Goal: Task Accomplishment & Management: Use online tool/utility

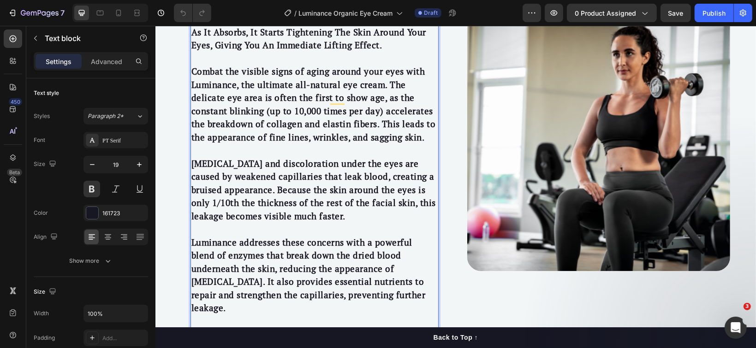
scroll to position [1746, 0]
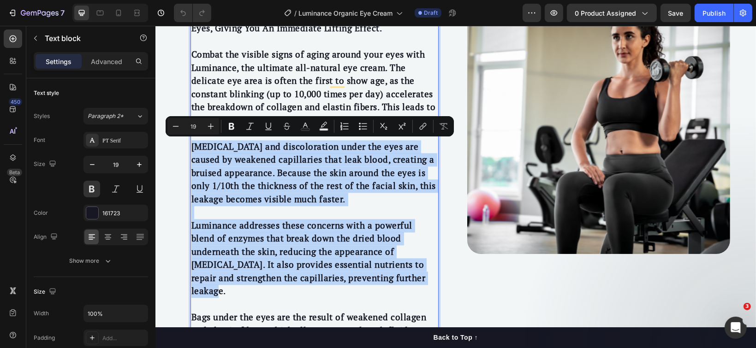
drag, startPoint x: 189, startPoint y: 145, endPoint x: 348, endPoint y: 278, distance: 207.1
click at [348, 278] on div "Similar to professional eye treatments. The advanced formula penetrates deep in…" at bounding box center [314, 185] width 248 height 751
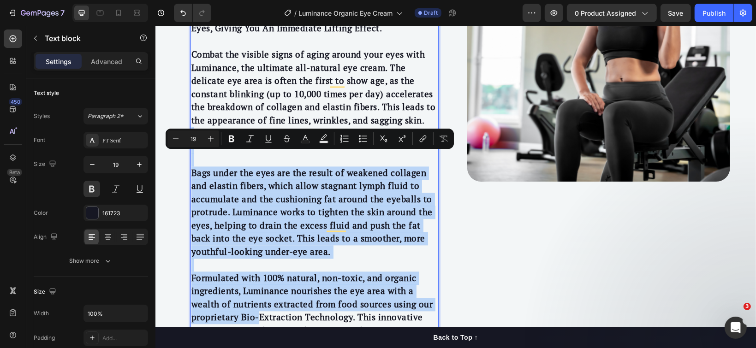
drag, startPoint x: 188, startPoint y: 143, endPoint x: 253, endPoint y: 317, distance: 185.0
click at [253, 317] on div "Similar to professional eye treatments. The advanced formula penetrates deep in…" at bounding box center [314, 113] width 248 height 606
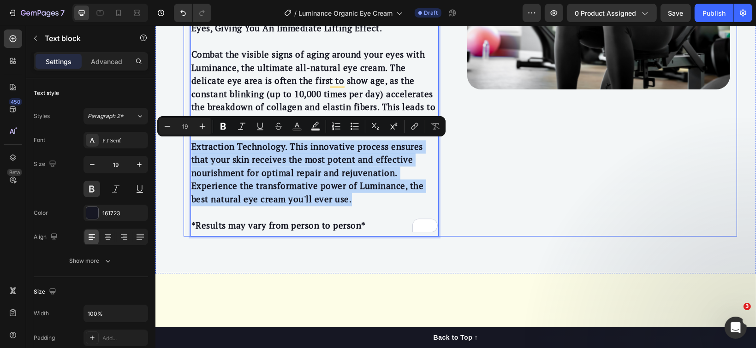
drag, startPoint x: 353, startPoint y: 195, endPoint x: 180, endPoint y: 144, distance: 180.3
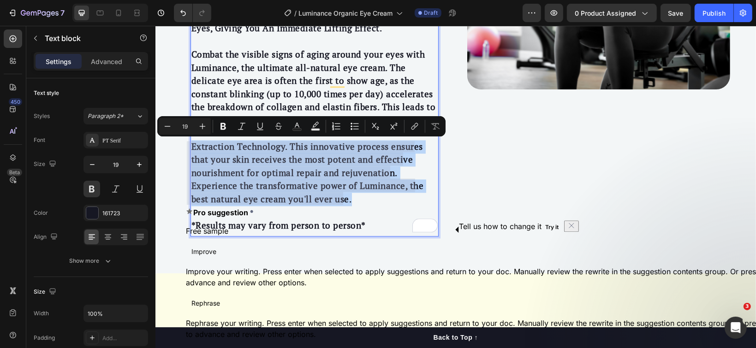
click at [239, 165] on p "Extraction Technology. This innovative process ensures that your skin receives …" at bounding box center [314, 165] width 246 height 79
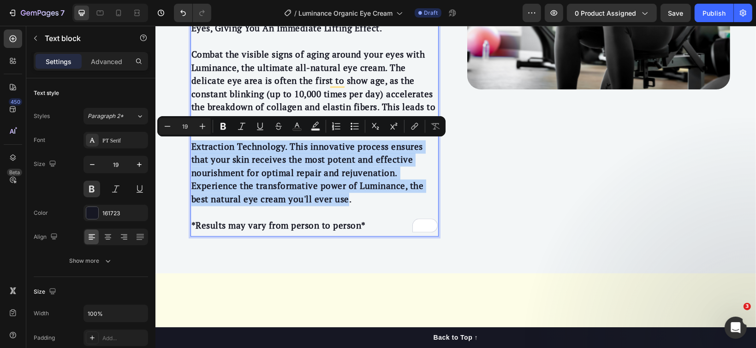
drag, startPoint x: 339, startPoint y: 195, endPoint x: 187, endPoint y: 150, distance: 158.3
click at [191, 150] on p "Extraction Technology. This innovative process ensures that your skin receives …" at bounding box center [314, 165] width 246 height 79
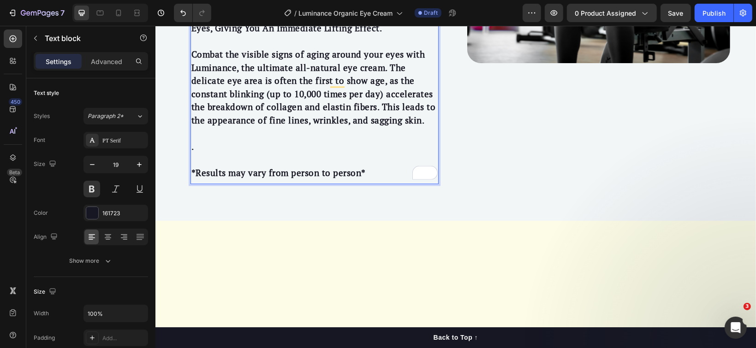
click at [198, 159] on p "Rich Text Editor. Editing area: main" at bounding box center [314, 159] width 246 height 13
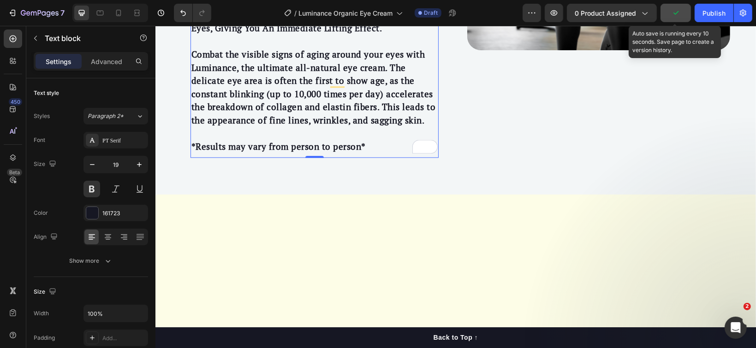
click at [672, 16] on icon "button" at bounding box center [675, 12] width 9 height 9
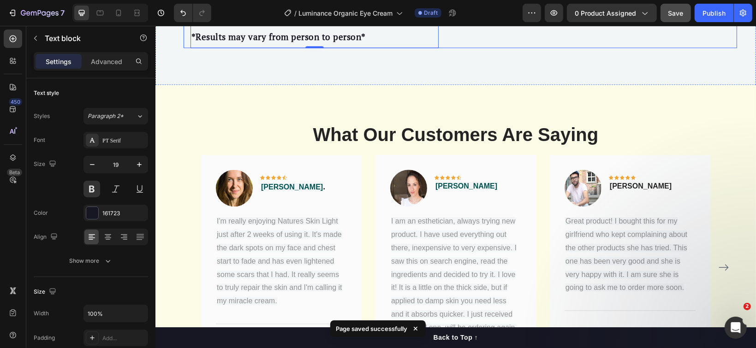
scroll to position [1870, 0]
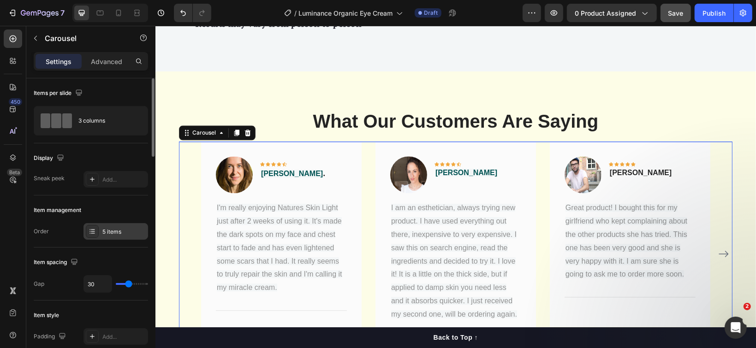
click at [119, 231] on div "5 items" at bounding box center [123, 232] width 43 height 8
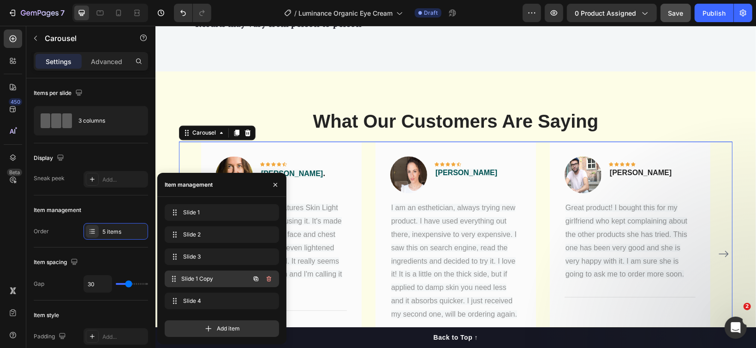
click at [191, 280] on span "Slide 1 Copy" at bounding box center [215, 279] width 68 height 8
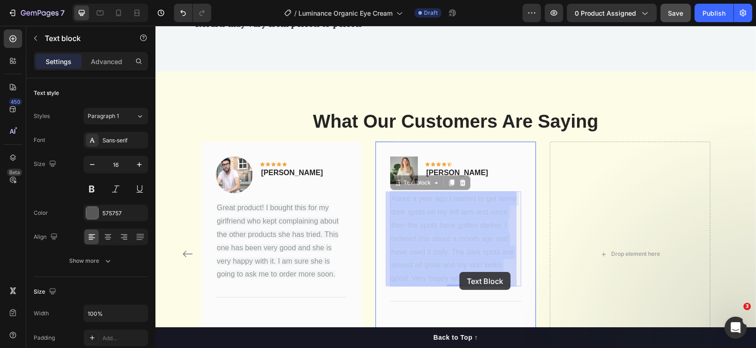
drag, startPoint x: 474, startPoint y: 276, endPoint x: 459, endPoint y: 272, distance: 16.2
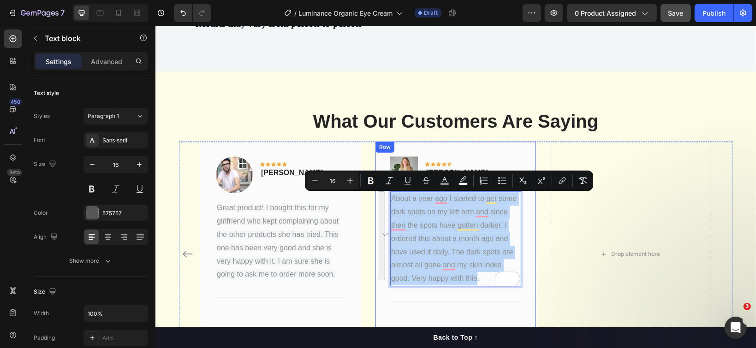
drag, startPoint x: 473, startPoint y: 274, endPoint x: 383, endPoint y: 193, distance: 120.8
click at [383, 193] on div "Image Icon Icon Icon Icon Icon Row [PERSON_NAME] Text block Row About a year ag…" at bounding box center [455, 235] width 160 height 189
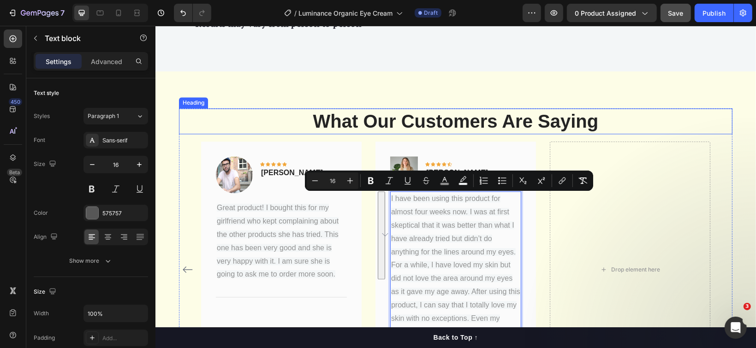
scroll to position [1880, 0]
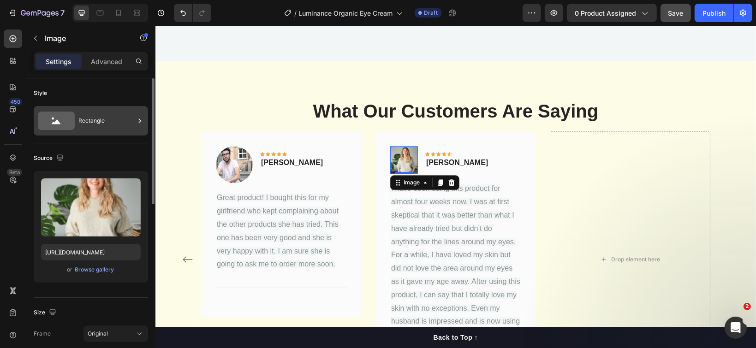
click at [106, 118] on div "Rectangle" at bounding box center [106, 120] width 56 height 21
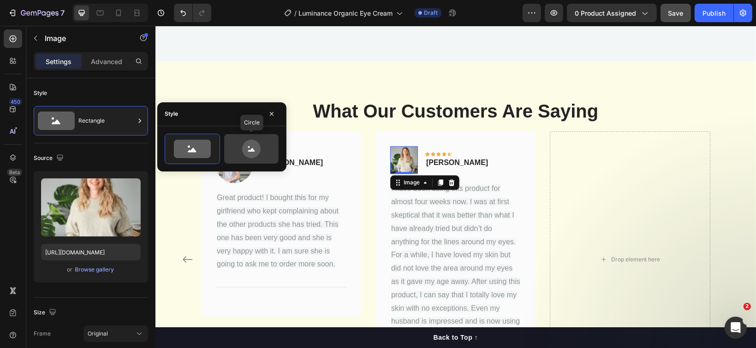
click at [253, 145] on icon at bounding box center [251, 149] width 18 height 18
type input "80"
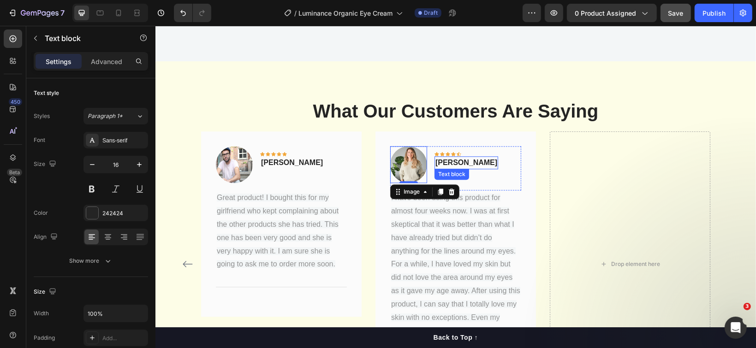
click at [447, 160] on p "[PERSON_NAME]" at bounding box center [466, 162] width 62 height 11
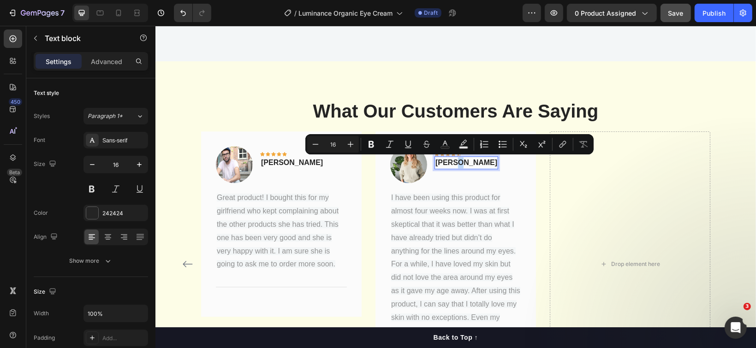
drag, startPoint x: 447, startPoint y: 161, endPoint x: 452, endPoint y: 161, distance: 5.1
click at [452, 161] on p "[PERSON_NAME]" at bounding box center [466, 162] width 62 height 11
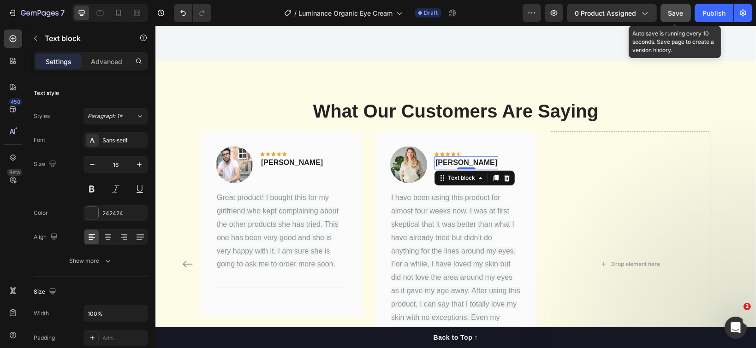
click at [672, 13] on span "Save" at bounding box center [675, 13] width 15 height 8
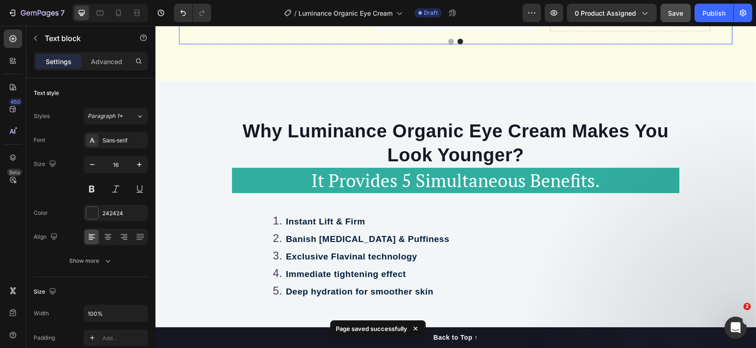
scroll to position [2249, 0]
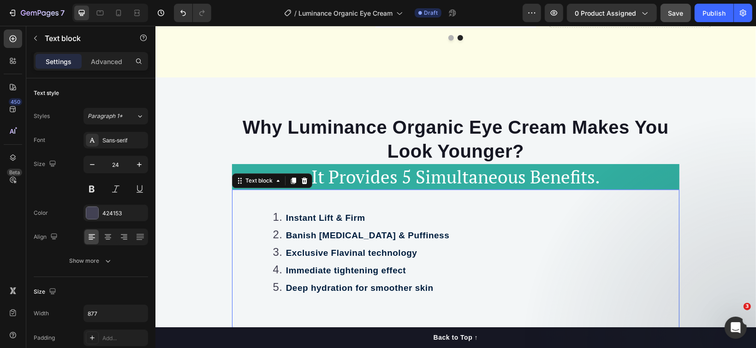
click at [315, 214] on strong "Instant Lift & Firm" at bounding box center [324, 218] width 79 height 10
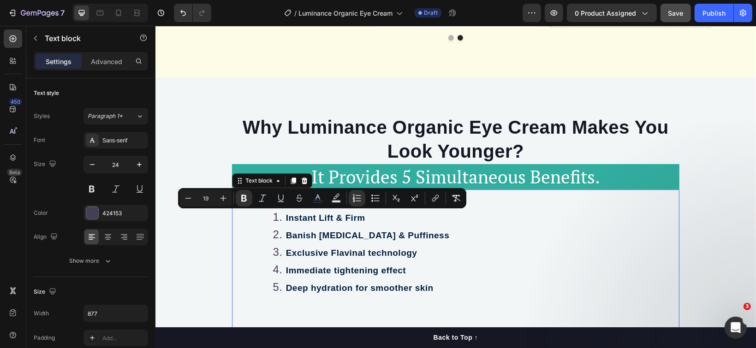
drag, startPoint x: 282, startPoint y: 215, endPoint x: 368, endPoint y: 219, distance: 86.8
click at [370, 219] on li "Instant Lift & Firm" at bounding box center [464, 217] width 384 height 18
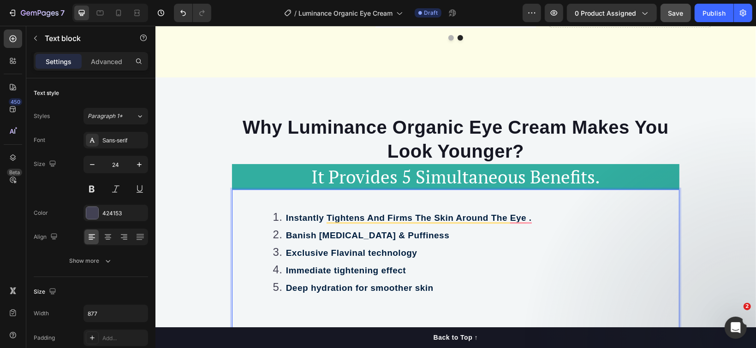
click at [298, 230] on strong "Banish [MEDICAL_DATA] & Puffiness" at bounding box center [367, 235] width 164 height 10
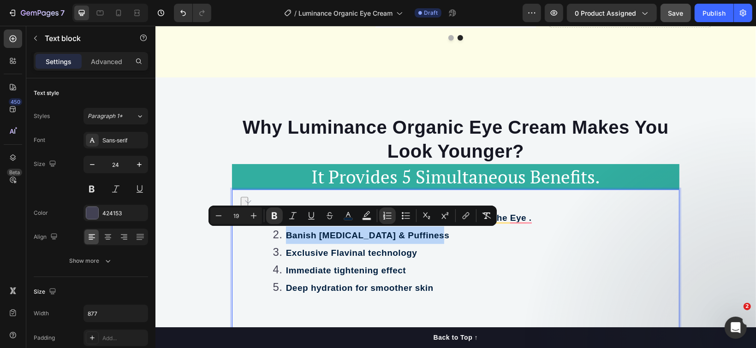
drag, startPoint x: 281, startPoint y: 231, endPoint x: 423, endPoint y: 235, distance: 141.6
click at [423, 235] on strong "Banish [MEDICAL_DATA] & Puffiness" at bounding box center [367, 235] width 164 height 10
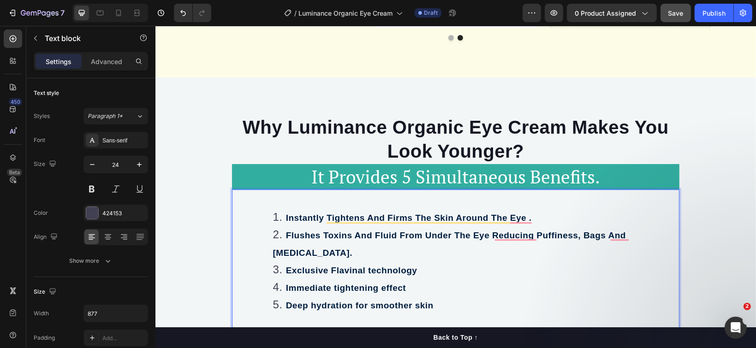
click at [284, 233] on strong "Flushes Toxins And Fluid From Under The Eye Reducing Puffiness, Bags And [MEDIC…" at bounding box center [448, 243] width 353 height 27
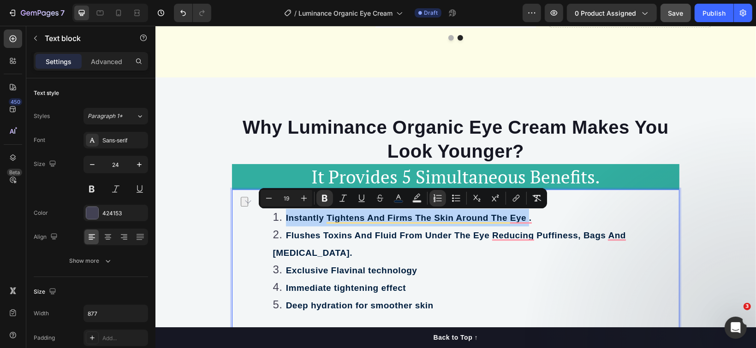
drag, startPoint x: 525, startPoint y: 216, endPoint x: 282, endPoint y: 212, distance: 243.0
click at [285, 213] on strong "Instantly Tightens And Firms The Skin Around The Eye ." at bounding box center [408, 218] width 246 height 10
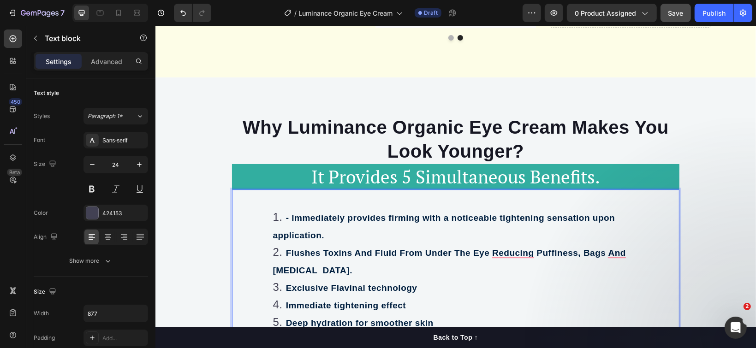
click at [286, 221] on strong "- Immediately provides firming with a noticeable tightening sensation upon appl…" at bounding box center [443, 226] width 342 height 27
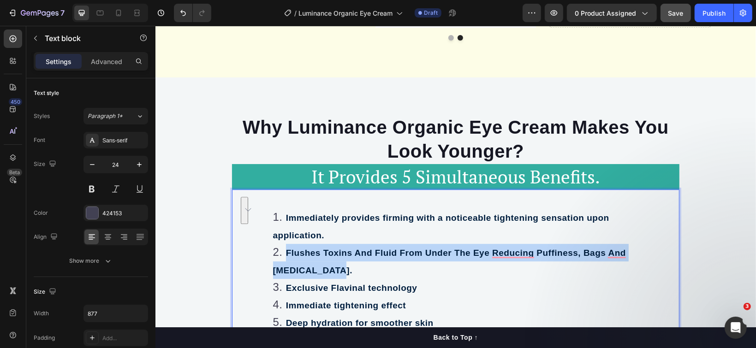
drag, startPoint x: 279, startPoint y: 252, endPoint x: 300, endPoint y: 270, distance: 27.4
click at [300, 270] on li "Flushes Toxins And Fluid From Under The Eye Reducing Puffiness, Bags And [MEDIC…" at bounding box center [464, 260] width 384 height 35
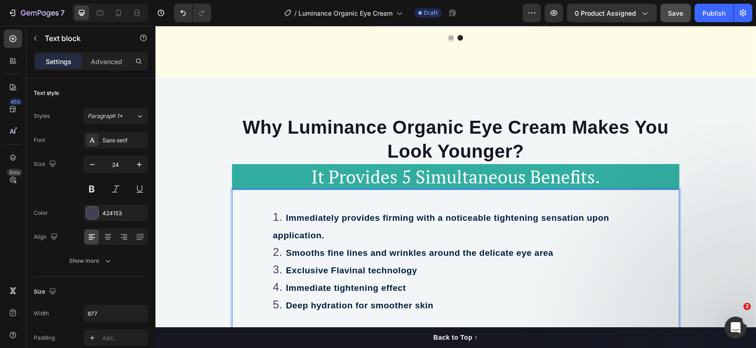
click at [285, 268] on strong "Exclusive Flavinal technology" at bounding box center [350, 270] width 131 height 10
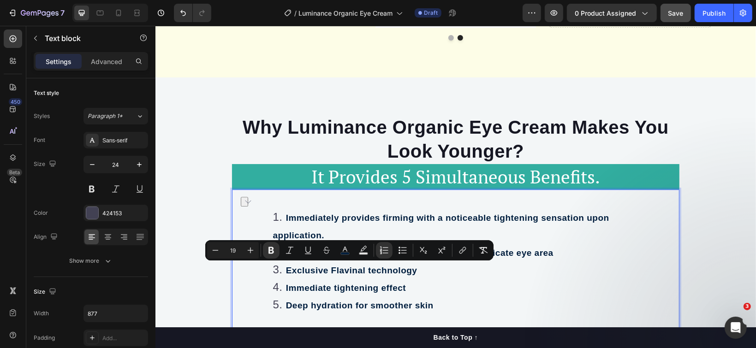
drag, startPoint x: 285, startPoint y: 268, endPoint x: 417, endPoint y: 271, distance: 132.4
click at [417, 271] on li "Exclusive Flavinal technology" at bounding box center [464, 270] width 384 height 18
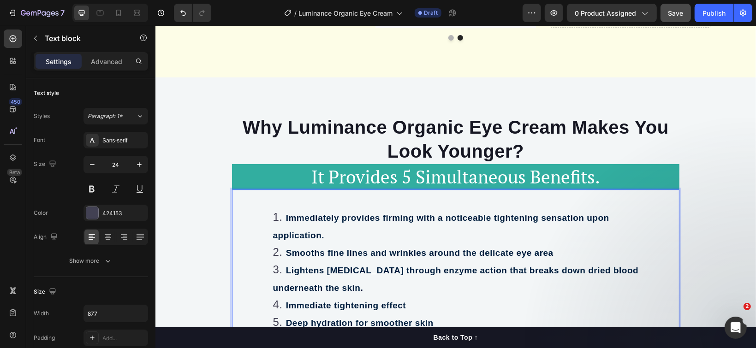
scroll to position [2310, 0]
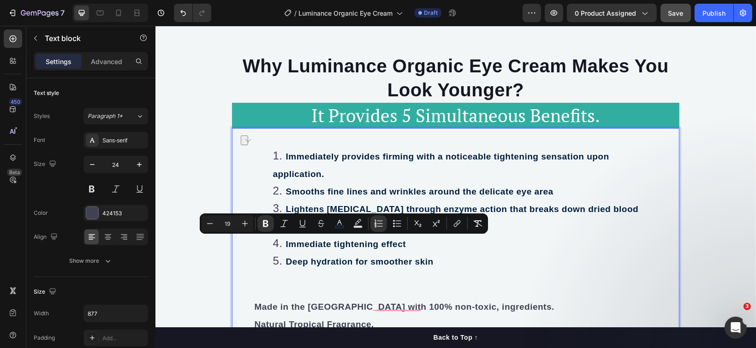
drag, startPoint x: 284, startPoint y: 243, endPoint x: 406, endPoint y: 243, distance: 122.2
click at [406, 243] on li "Immediate tightening effect" at bounding box center [464, 244] width 384 height 18
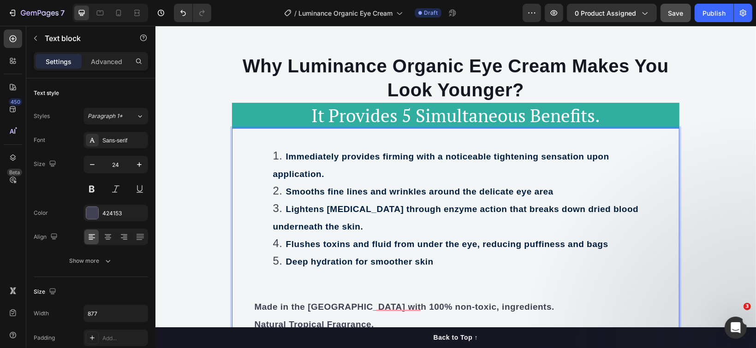
click at [287, 246] on strong "Flushes toxins and fluid from under the eye, reducing puffiness and bags" at bounding box center [446, 244] width 322 height 10
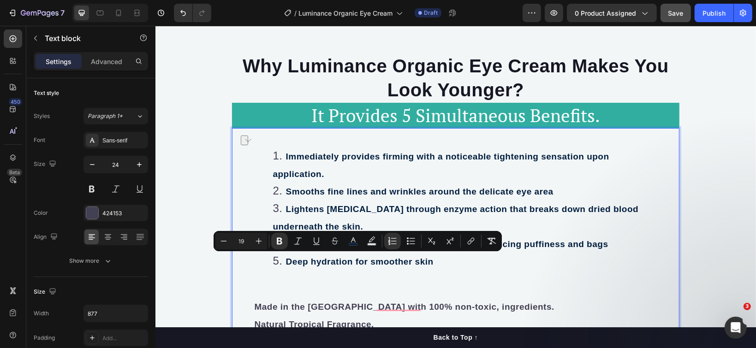
drag, startPoint x: 284, startPoint y: 260, endPoint x: 432, endPoint y: 260, distance: 148.5
click at [432, 260] on li "Deep hydration for smoother skin" at bounding box center [464, 261] width 384 height 18
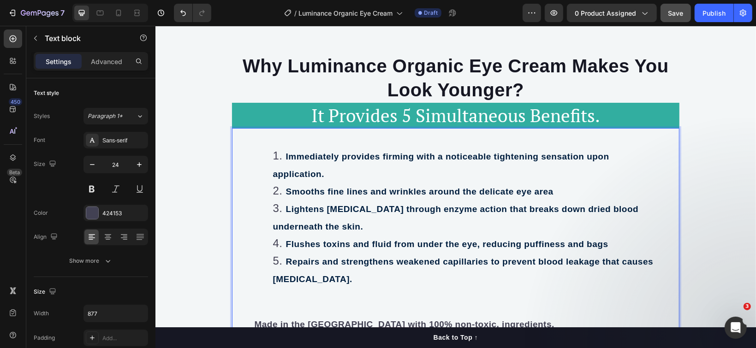
click at [604, 246] on strong "Flushes toxins and fluid from under the eye, reducing puffiness and bags" at bounding box center [446, 244] width 322 height 10
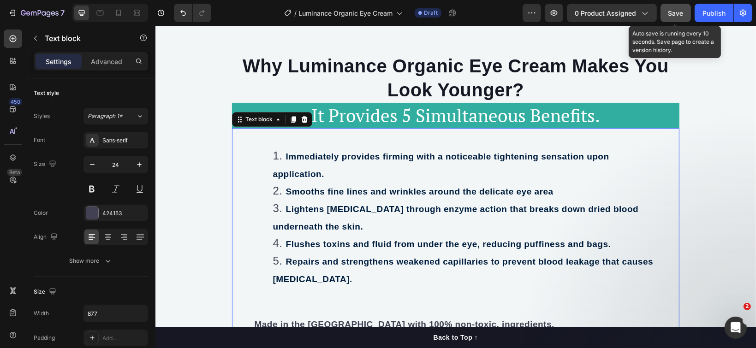
click at [678, 15] on span "Save" at bounding box center [675, 13] width 15 height 8
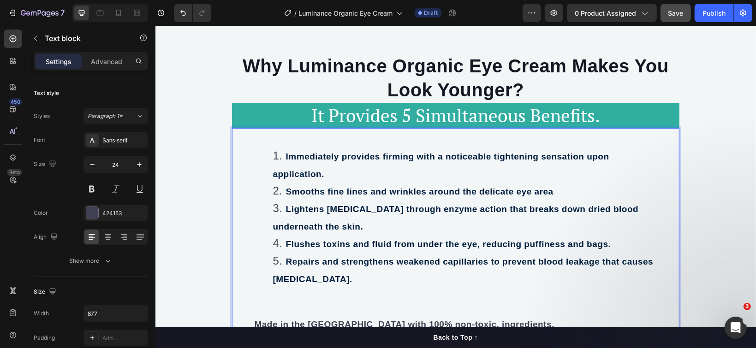
click at [288, 256] on strong "Repairs and strengthens weakened capillaries to prevent blood leakage that caus…" at bounding box center [462, 269] width 380 height 27
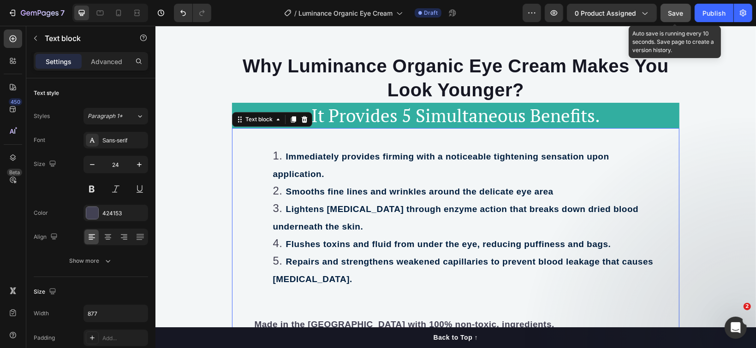
click at [670, 11] on span "Save" at bounding box center [675, 13] width 15 height 8
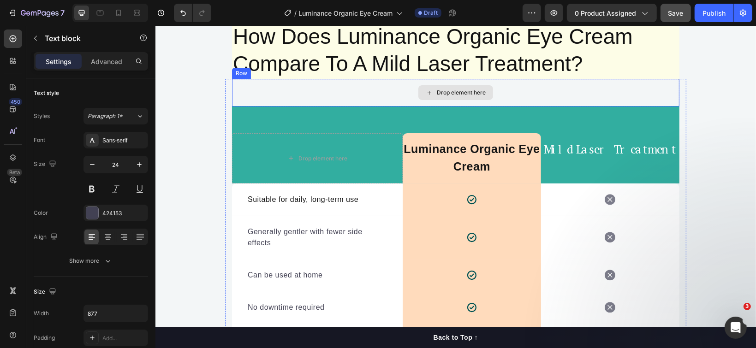
scroll to position [2617, 0]
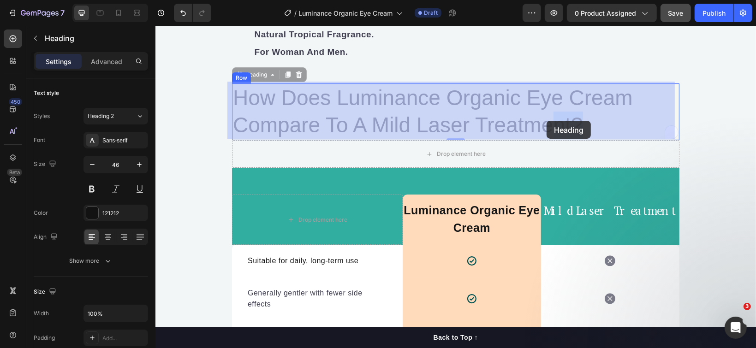
drag, startPoint x: 580, startPoint y: 123, endPoint x: 546, endPoint y: 120, distance: 34.2
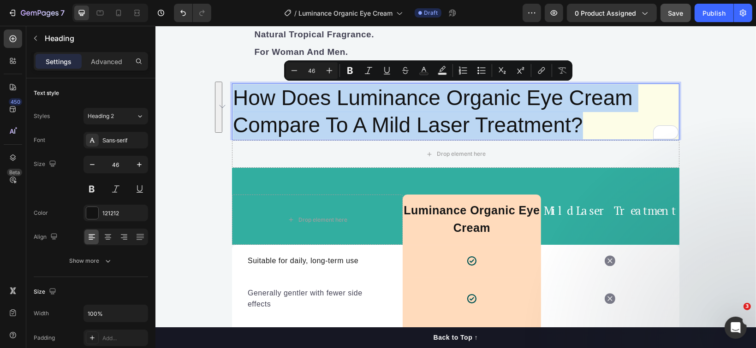
drag, startPoint x: 574, startPoint y: 121, endPoint x: 231, endPoint y: 91, distance: 343.9
click at [232, 91] on p "How Does Luminance Organic Eye Cream Compare To A Mild Laser Treatment?" at bounding box center [454, 111] width 445 height 55
copy p "How Does Luminance Organic Eye Cream Compare To A Mild Laser Treatment?"
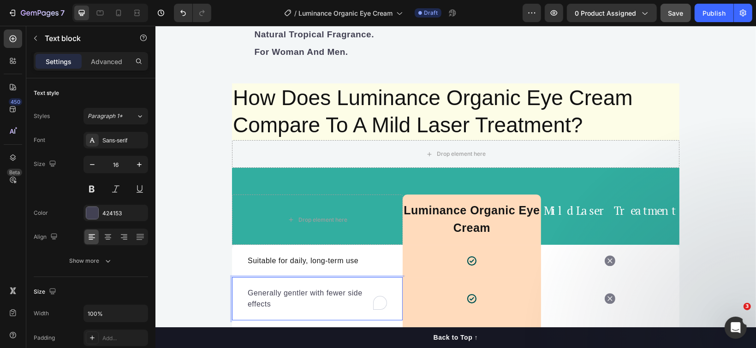
click at [270, 304] on p "Generally gentler with fewer side effects" at bounding box center [316, 298] width 139 height 22
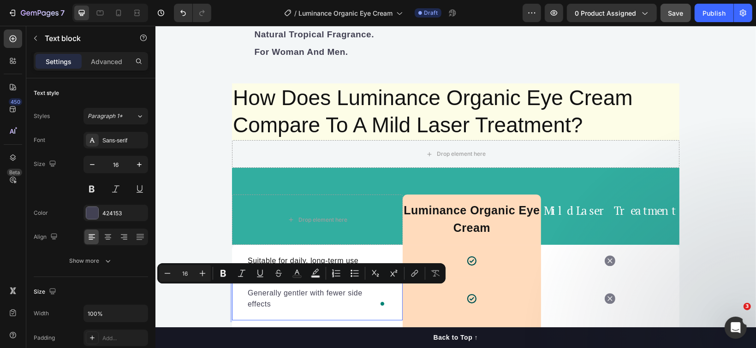
drag, startPoint x: 268, startPoint y: 304, endPoint x: 239, endPoint y: 291, distance: 31.8
click at [239, 291] on div "Generally gentler with fewer side effects Text block 0" at bounding box center [316, 298] width 171 height 43
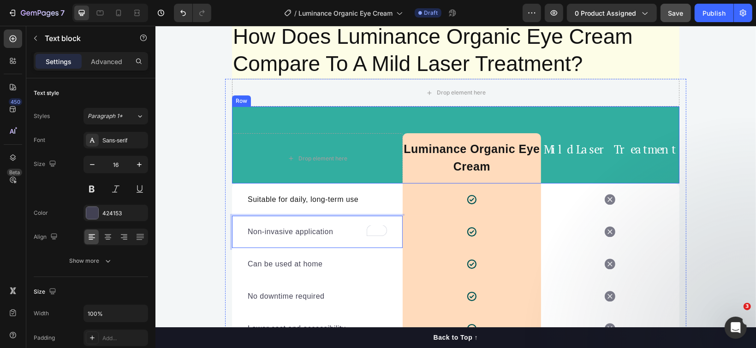
scroll to position [2741, 0]
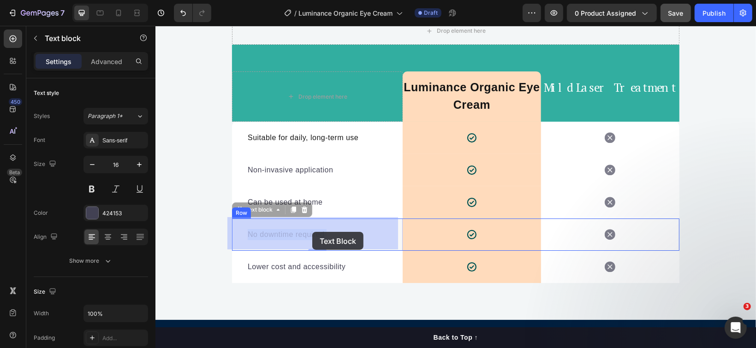
drag, startPoint x: 322, startPoint y: 232, endPoint x: 312, endPoint y: 231, distance: 10.2
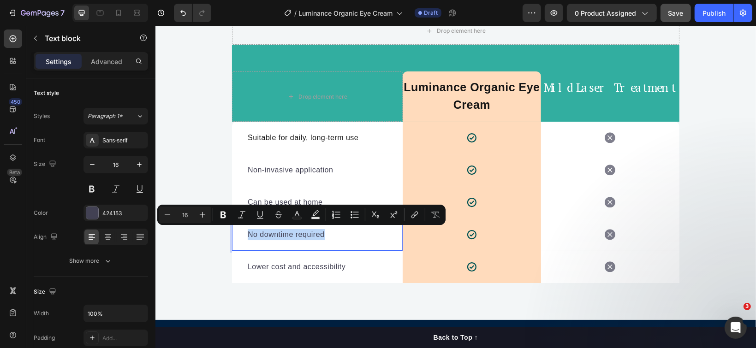
drag, startPoint x: 320, startPoint y: 232, endPoint x: 243, endPoint y: 232, distance: 76.1
click at [247, 232] on p "No downtime required" at bounding box center [316, 234] width 139 height 11
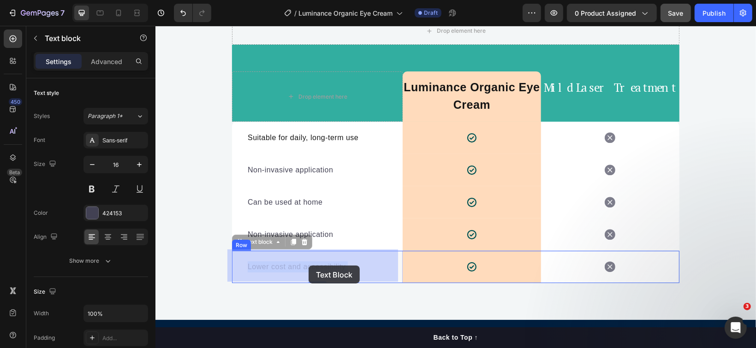
drag, startPoint x: 341, startPoint y: 266, endPoint x: 308, endPoint y: 265, distance: 32.7
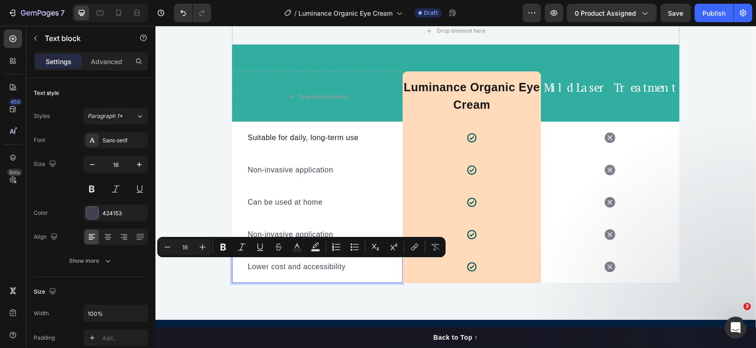
click at [247, 265] on p "Lower cost and accessibility" at bounding box center [316, 266] width 139 height 11
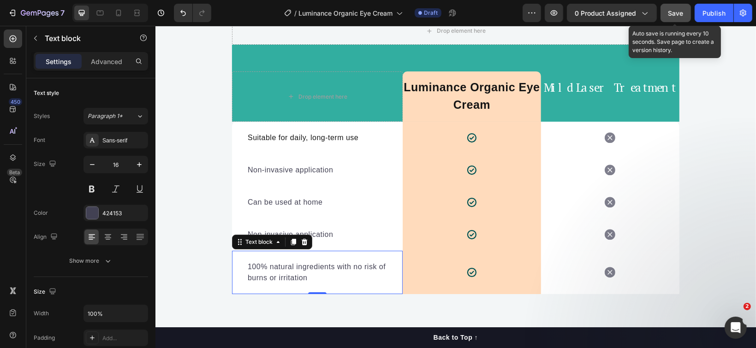
click at [672, 11] on span "Save" at bounding box center [675, 13] width 15 height 8
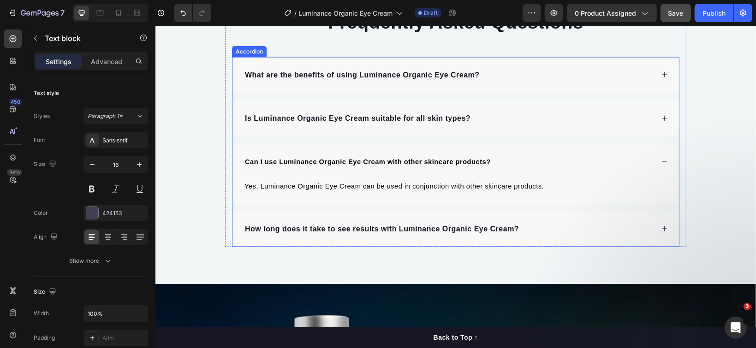
scroll to position [4216, 0]
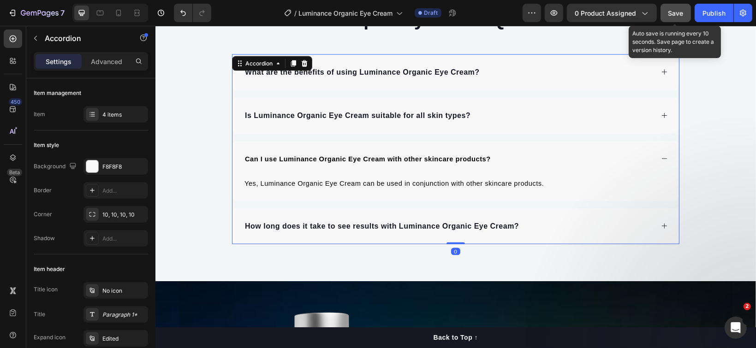
click at [674, 10] on span "Save" at bounding box center [675, 13] width 15 height 8
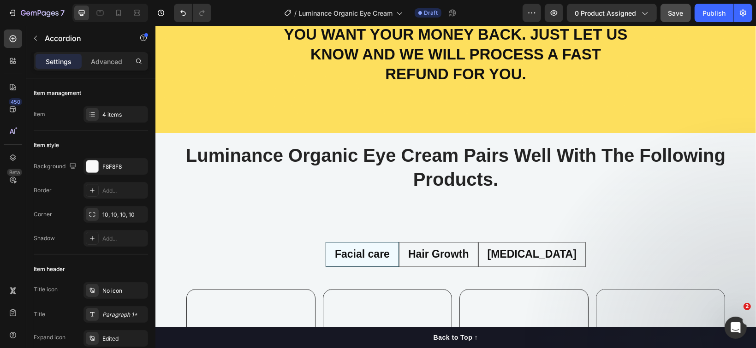
scroll to position [5138, 0]
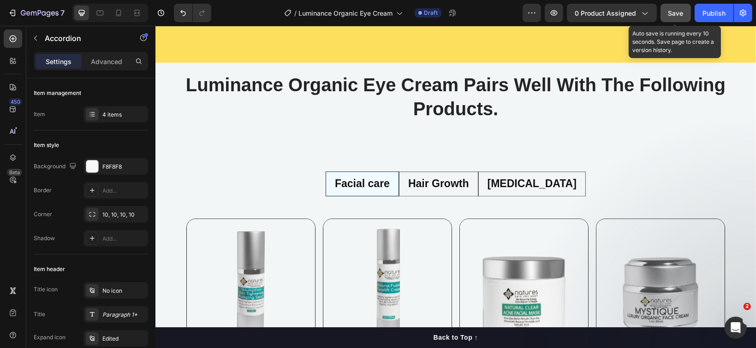
click at [670, 16] on span "Save" at bounding box center [675, 13] width 15 height 8
click at [675, 16] on span "Save" at bounding box center [675, 13] width 15 height 8
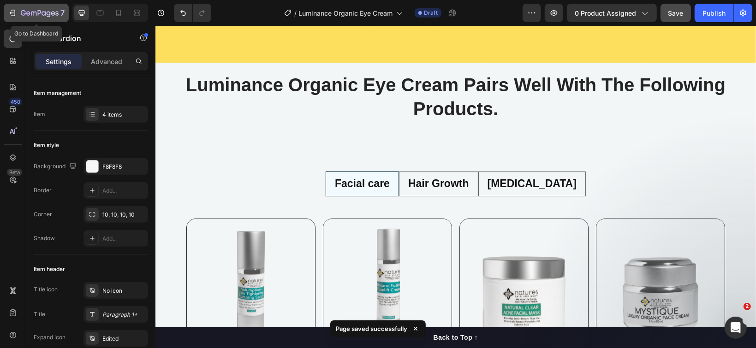
click at [48, 13] on icon "button" at bounding box center [40, 14] width 38 height 8
